Goal: Find specific page/section

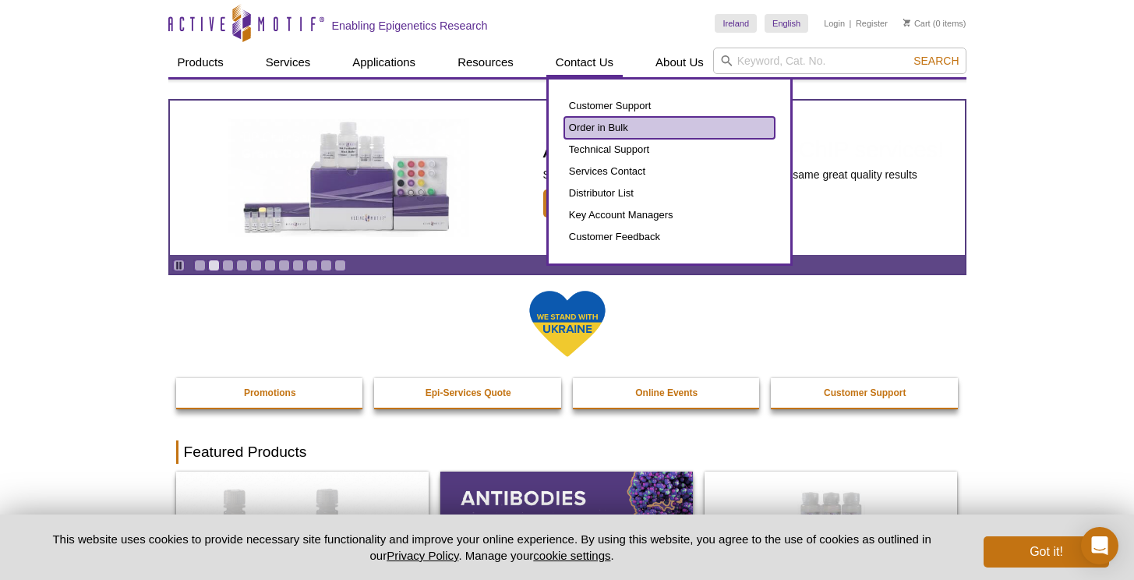
click at [602, 123] on link "Order in Bulk" at bounding box center [669, 128] width 210 height 22
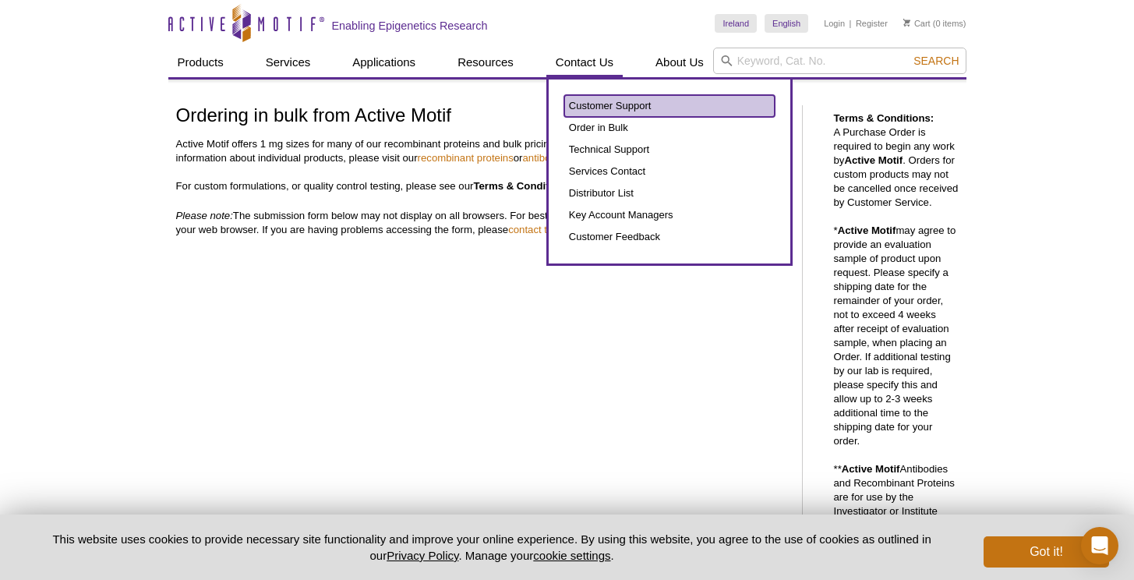
click at [596, 106] on link "Customer Support" at bounding box center [669, 106] width 210 height 22
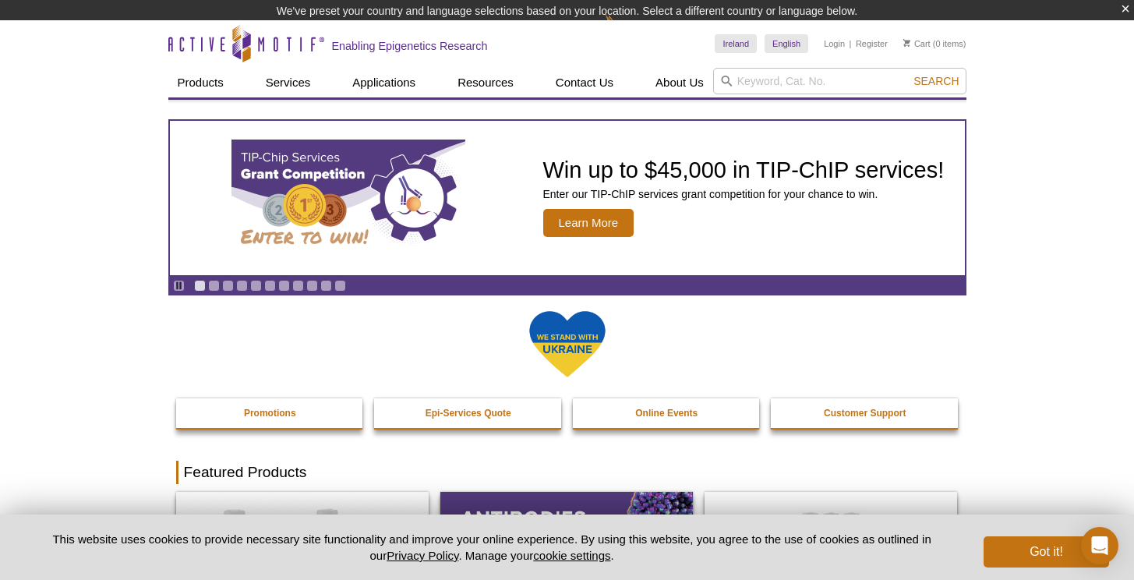
scroll to position [23, 0]
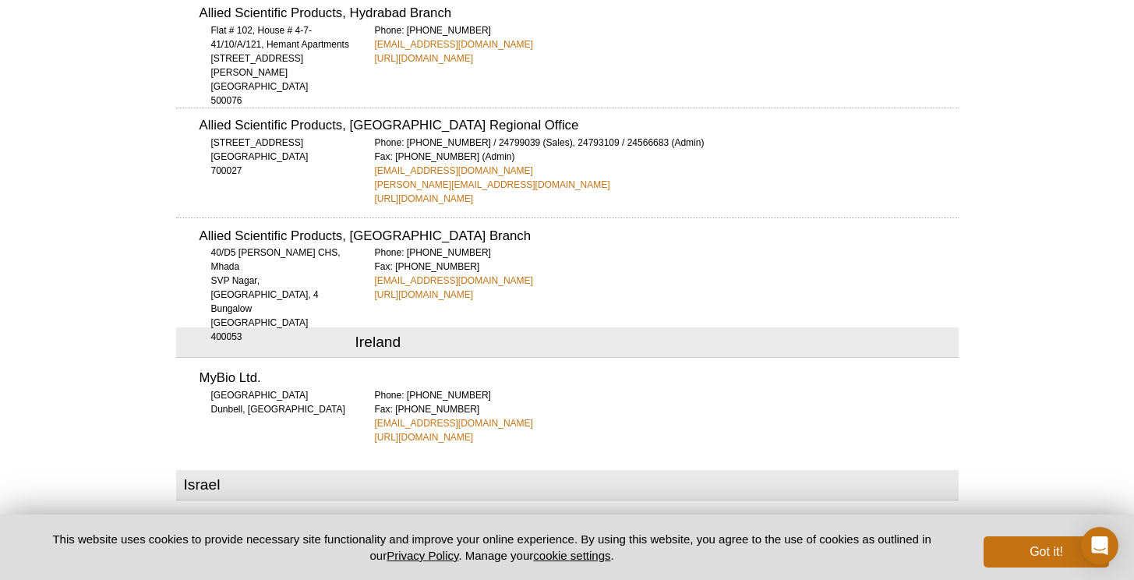
scroll to position [3122, 0]
